Goal: Transaction & Acquisition: Purchase product/service

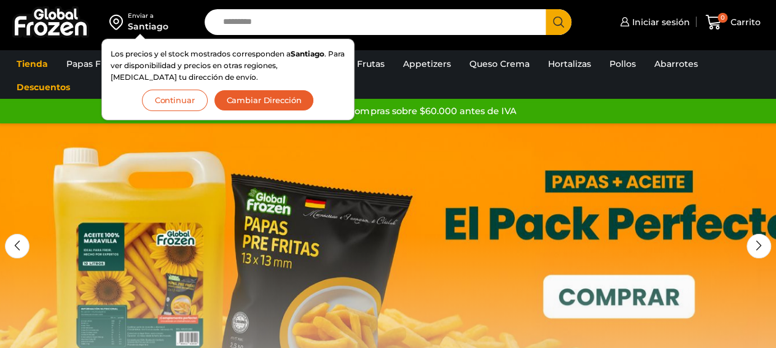
click at [265, 100] on button "Cambiar Dirección" at bounding box center [264, 100] width 101 height 21
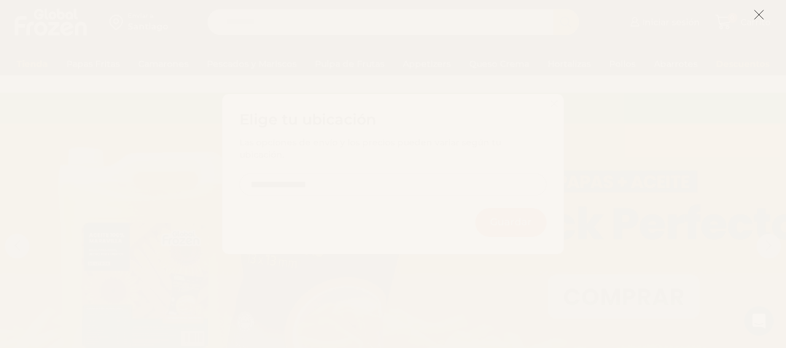
click at [763, 18] on icon at bounding box center [759, 14] width 11 height 11
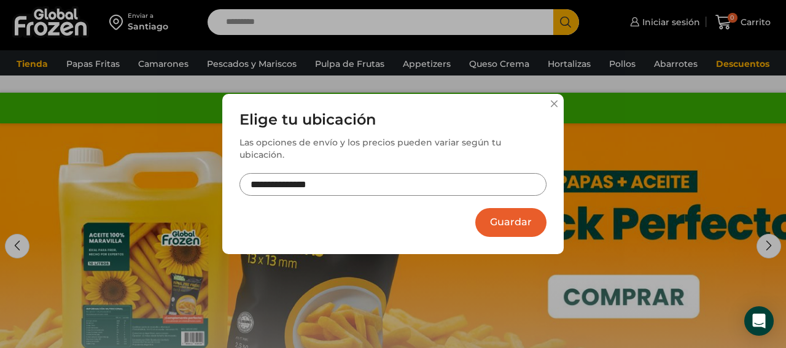
click at [480, 174] on input "**********" at bounding box center [393, 184] width 307 height 23
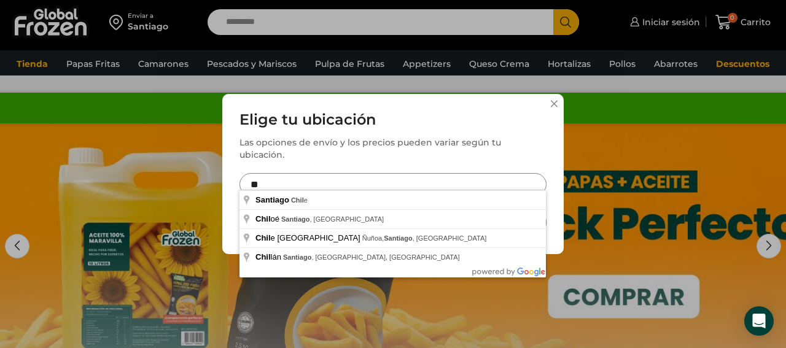
type input "*"
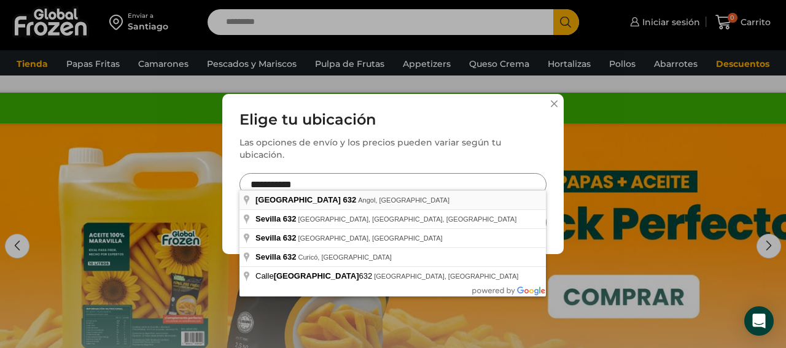
type input "**********"
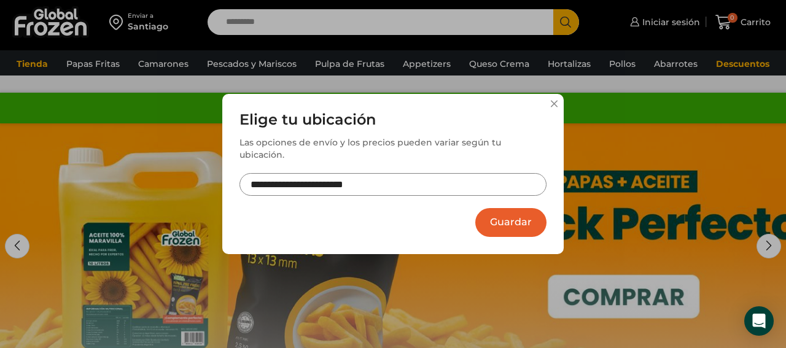
click at [511, 218] on button "Guardar" at bounding box center [510, 222] width 71 height 29
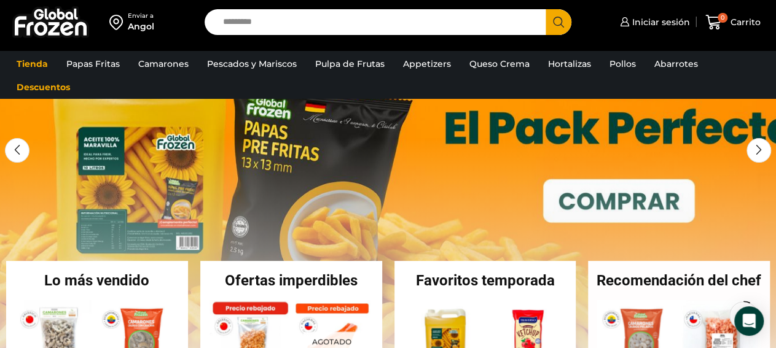
scroll to position [149, 0]
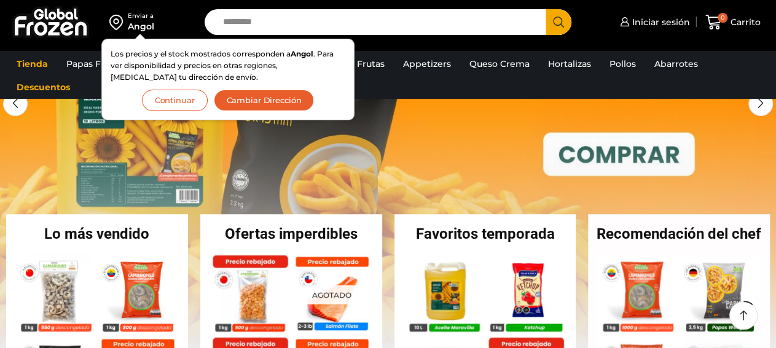
scroll to position [149, 0]
click at [172, 99] on button "Continuar" at bounding box center [175, 100] width 66 height 21
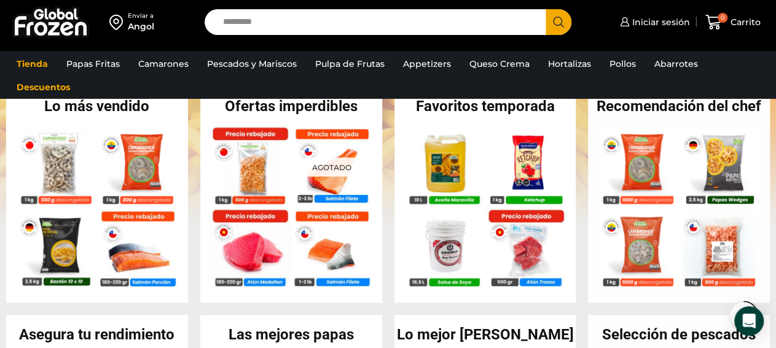
scroll to position [0, 0]
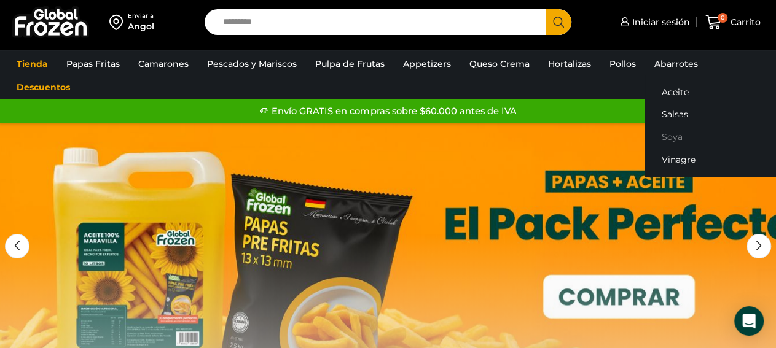
click at [667, 136] on link "Soya" at bounding box center [722, 137] width 155 height 23
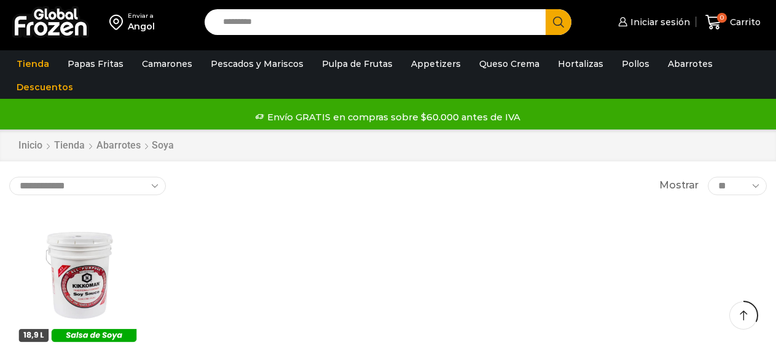
scroll to position [149, 0]
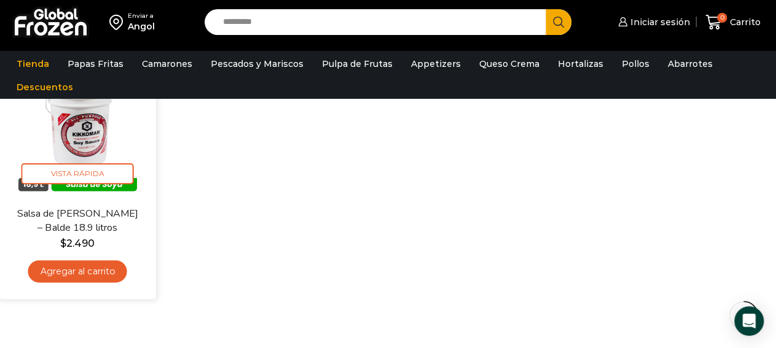
click at [104, 270] on link "Agregar al carrito" at bounding box center [77, 271] width 99 height 23
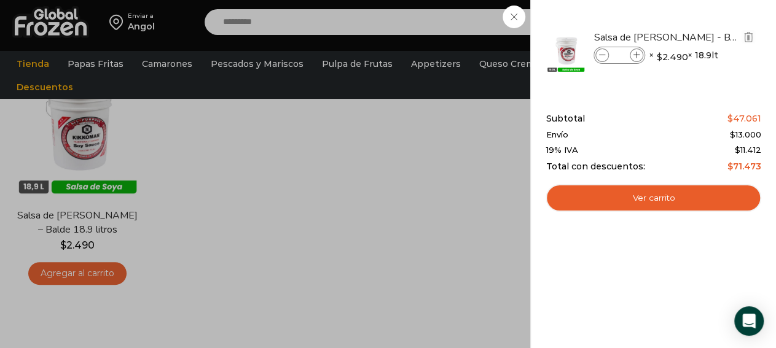
click at [634, 56] on icon at bounding box center [636, 55] width 7 height 7
type input "*"
click at [702, 37] on div "2 Carrito 2 2 Shopping Cart *" at bounding box center [732, 22] width 61 height 29
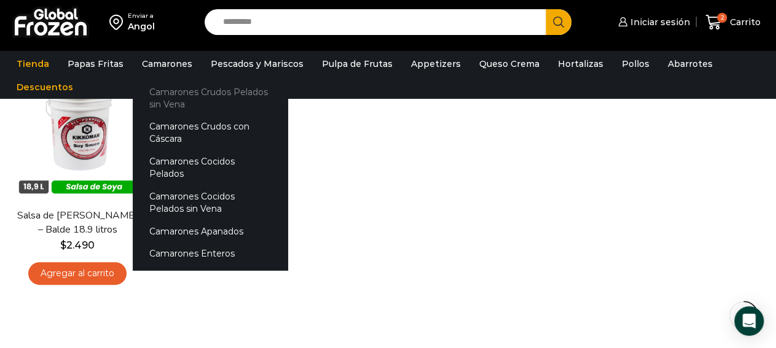
click at [171, 99] on link "Camarones Crudos Pelados sin Vena" at bounding box center [210, 97] width 155 height 35
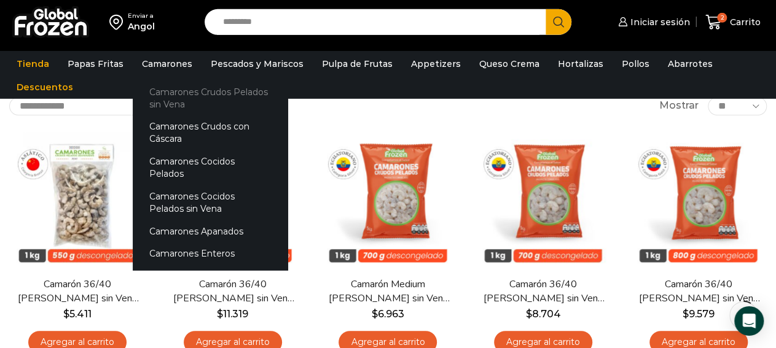
scroll to position [85, 0]
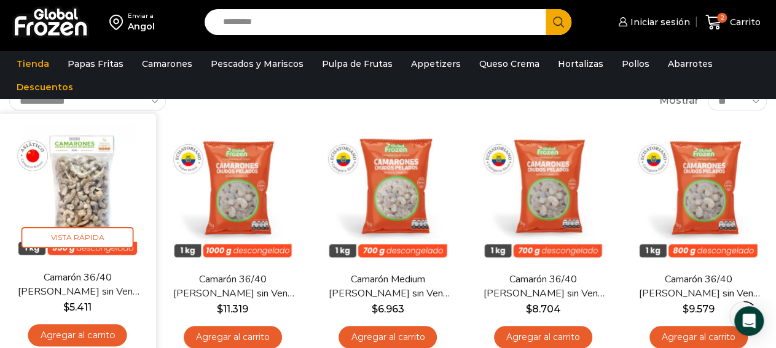
click at [101, 170] on img at bounding box center [78, 192] width 138 height 138
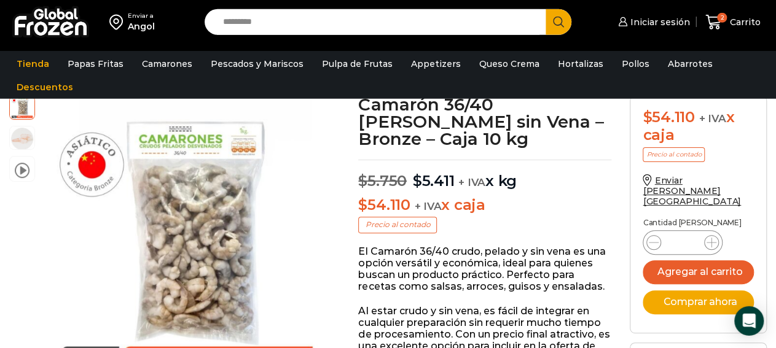
scroll to position [86, 0]
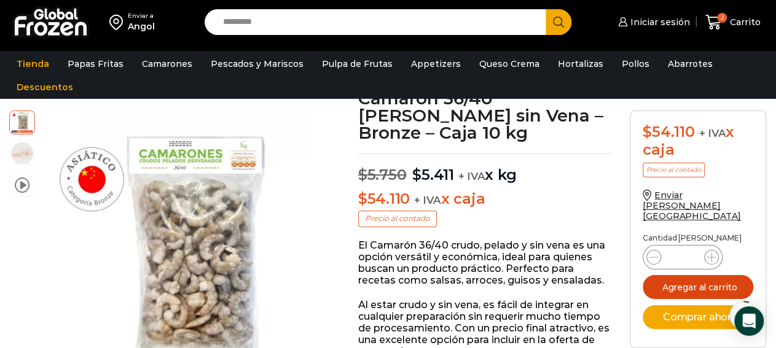
click at [663, 275] on button "Agregar al carrito" at bounding box center [697, 287] width 111 height 24
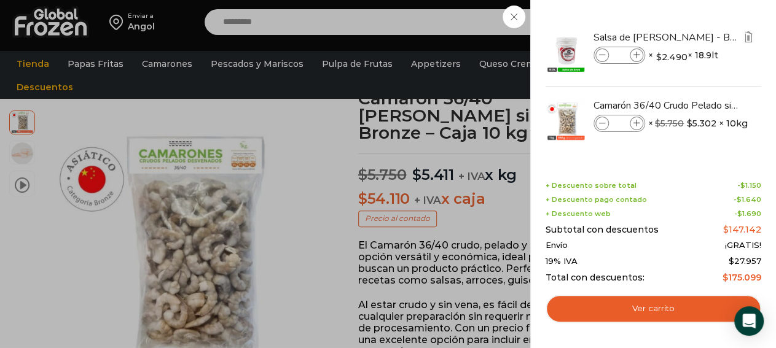
click at [600, 58] on span at bounding box center [602, 56] width 14 height 14
type input "*"
click at [702, 37] on div "2 Carrito 2 2 Shopping Cart *" at bounding box center [732, 22] width 61 height 29
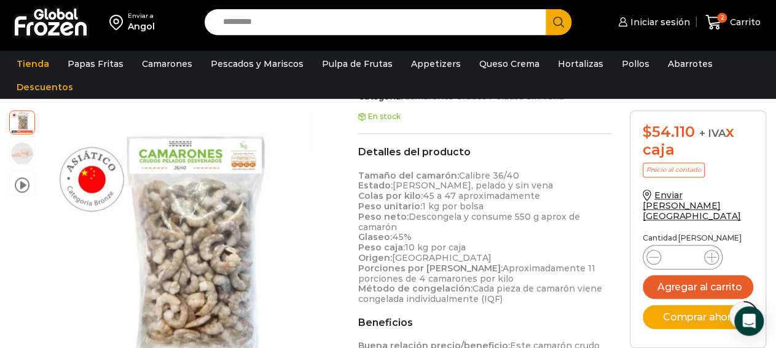
scroll to position [384, 0]
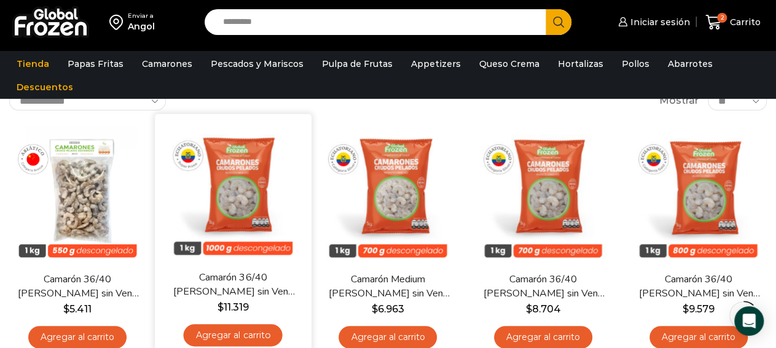
scroll to position [85, 0]
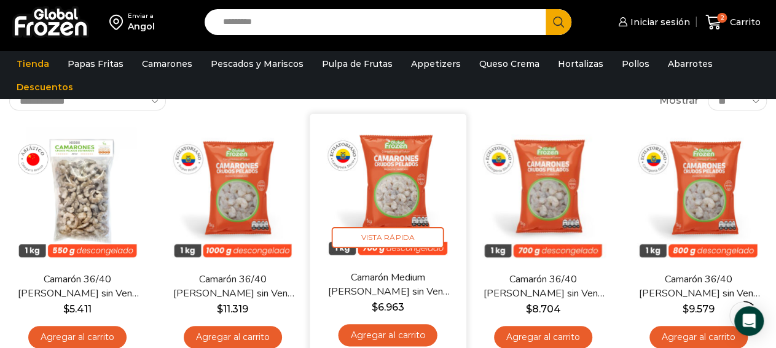
click at [373, 144] on img at bounding box center [388, 192] width 138 height 138
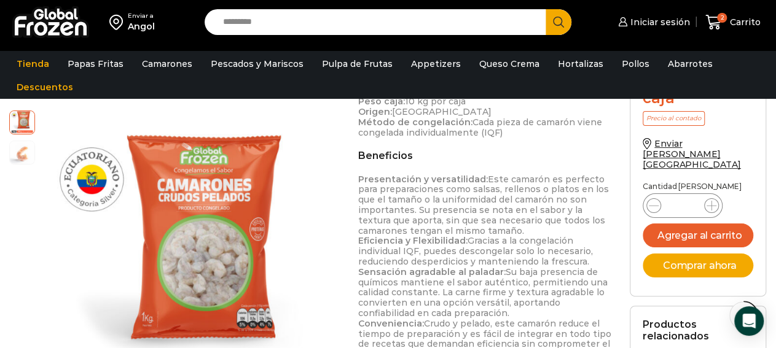
scroll to position [831, 0]
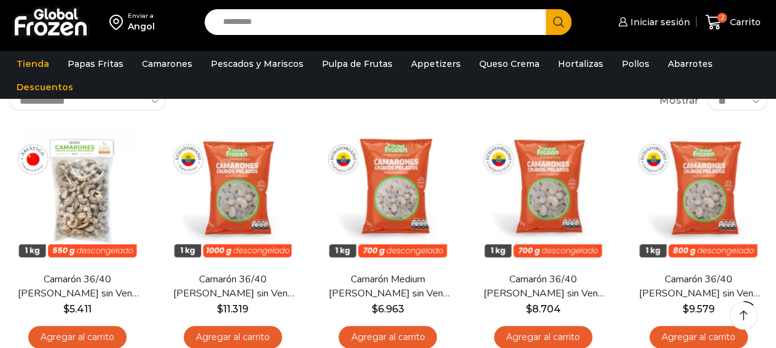
scroll to position [85, 0]
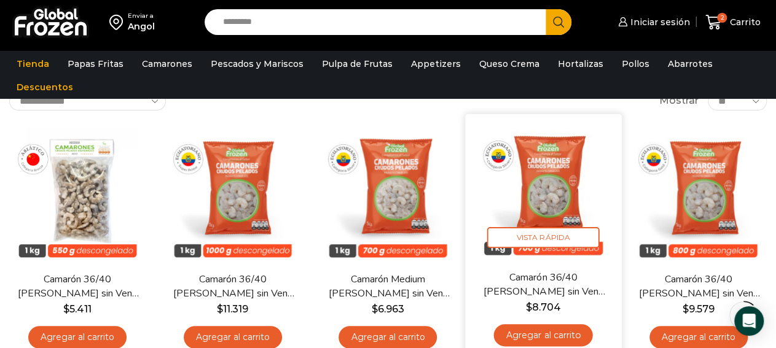
click at [563, 147] on img at bounding box center [543, 192] width 138 height 138
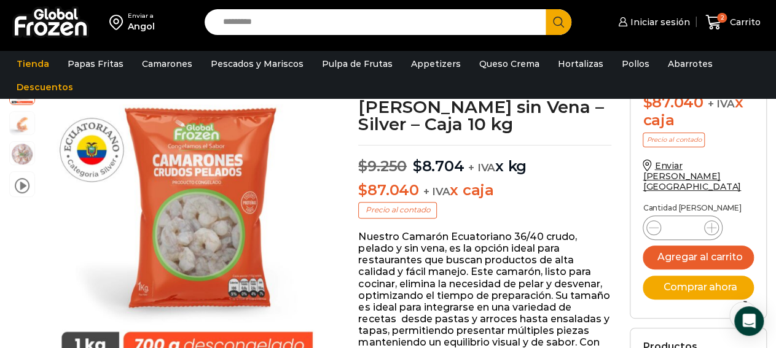
scroll to position [64, 0]
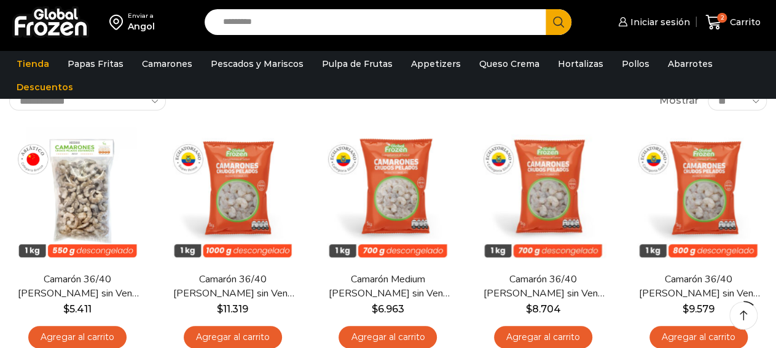
scroll to position [85, 0]
click at [410, 66] on link "Appetizers" at bounding box center [436, 63] width 62 height 23
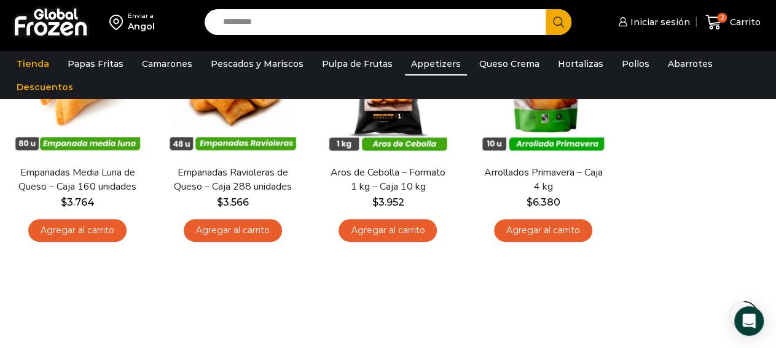
scroll to position [85, 0]
